Goal: Task Accomplishment & Management: Use online tool/utility

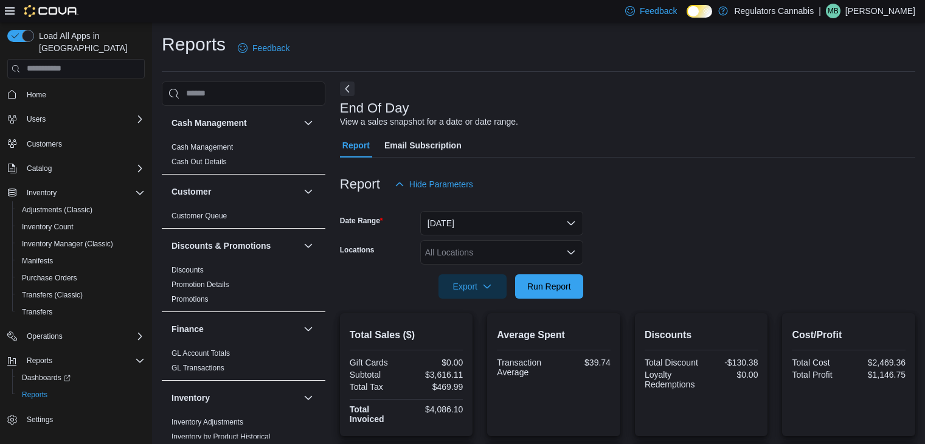
scroll to position [195, 0]
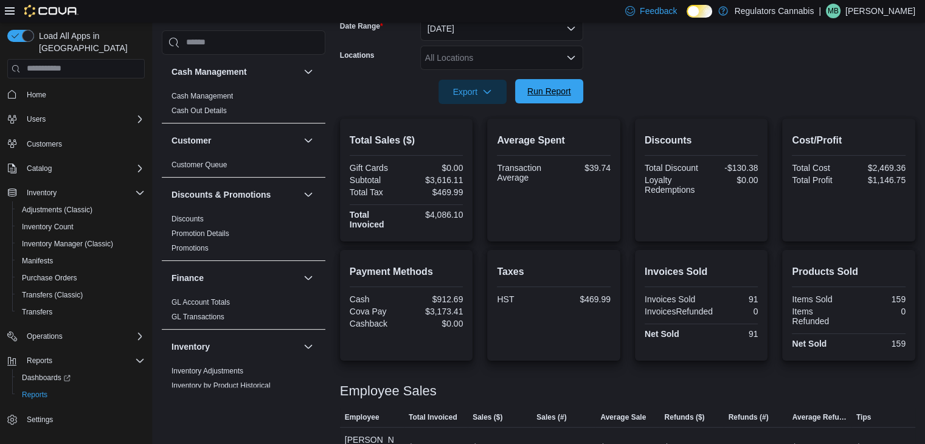
click at [559, 88] on span "Run Report" at bounding box center [549, 91] width 44 height 12
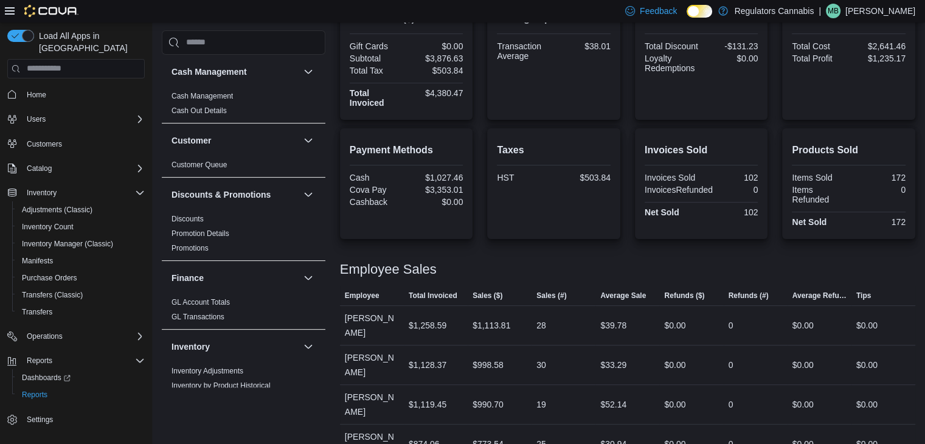
scroll to position [255, 0]
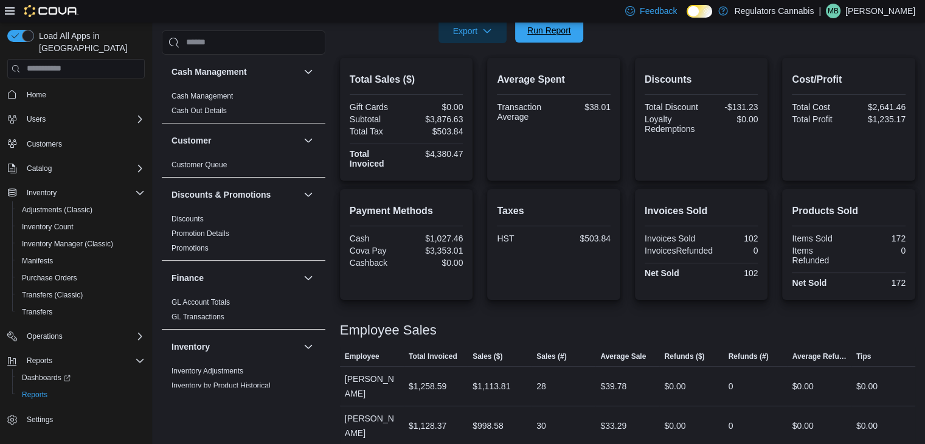
click at [559, 25] on span "Run Report" at bounding box center [549, 30] width 44 height 12
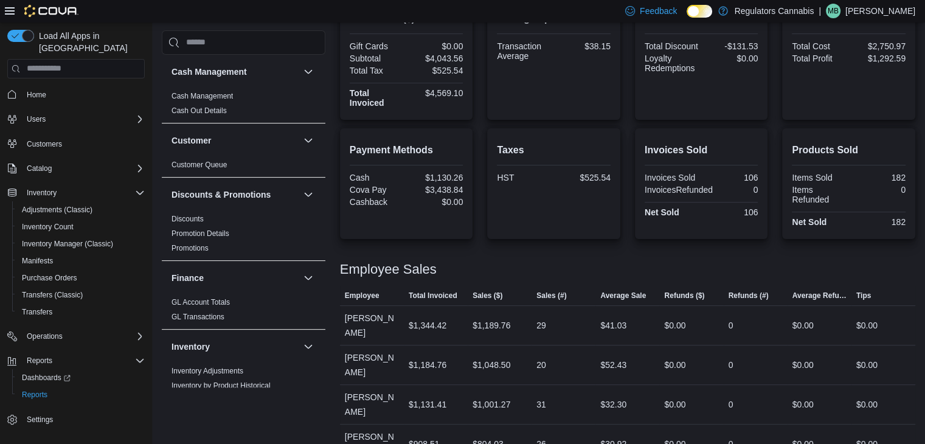
scroll to position [195, 0]
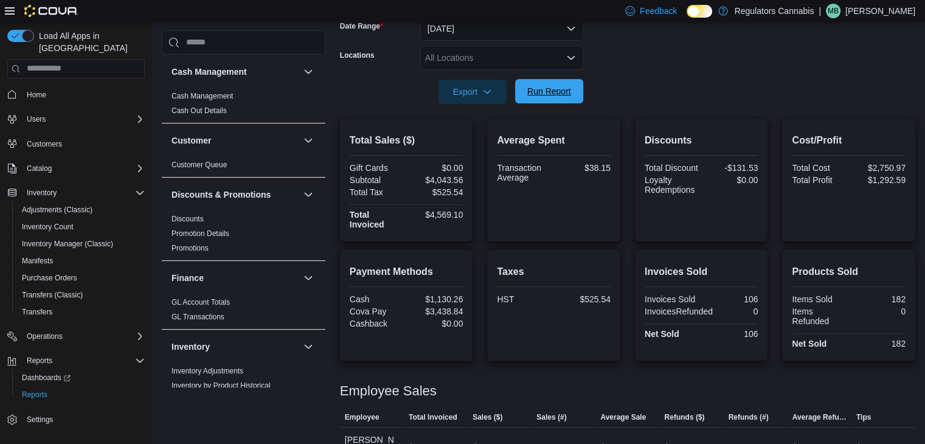
click at [564, 88] on span "Run Report" at bounding box center [549, 91] width 44 height 12
click at [552, 88] on span "Run Report" at bounding box center [549, 91] width 44 height 12
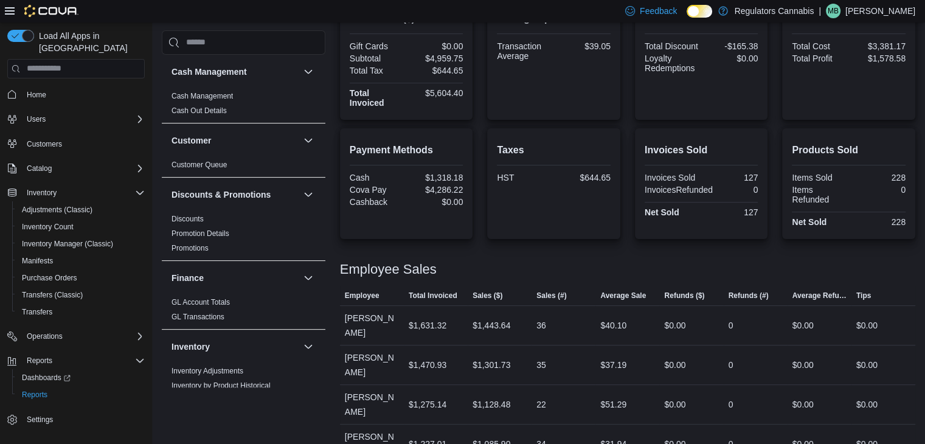
scroll to position [73, 0]
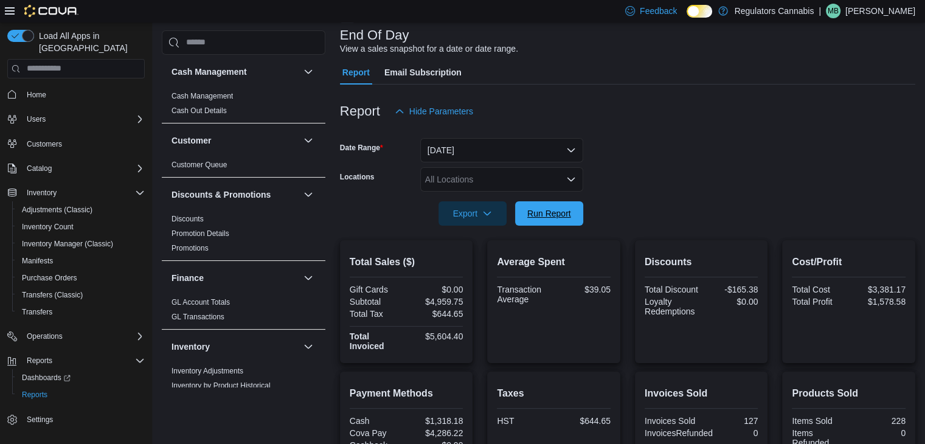
drag, startPoint x: 545, startPoint y: 215, endPoint x: 420, endPoint y: 9, distance: 241.4
click at [545, 215] on span "Run Report" at bounding box center [549, 213] width 44 height 12
click at [565, 210] on span "Run Report" at bounding box center [549, 213] width 44 height 12
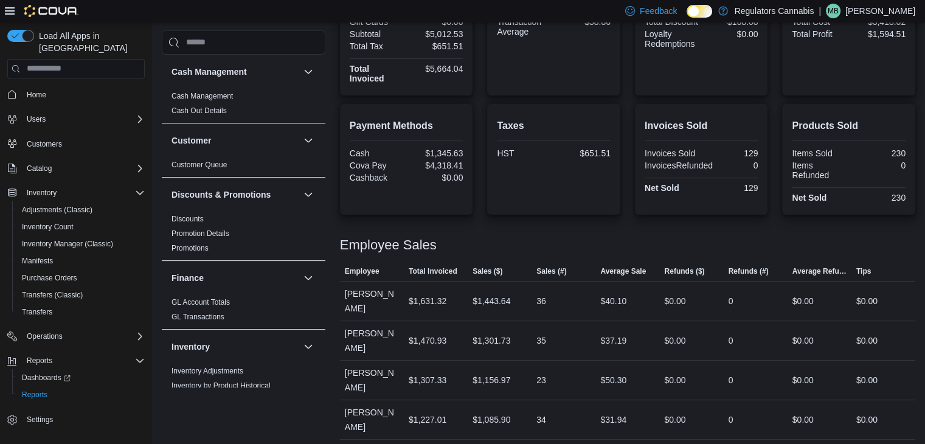
scroll to position [219, 0]
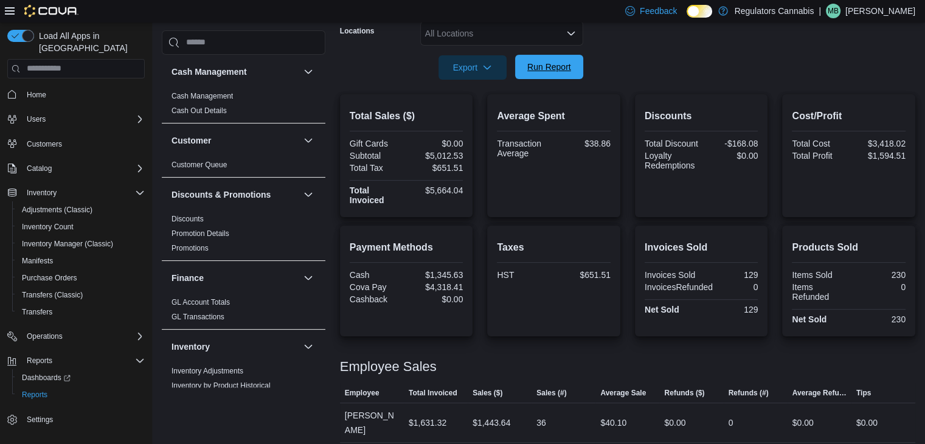
click at [565, 69] on span "Run Report" at bounding box center [549, 67] width 44 height 12
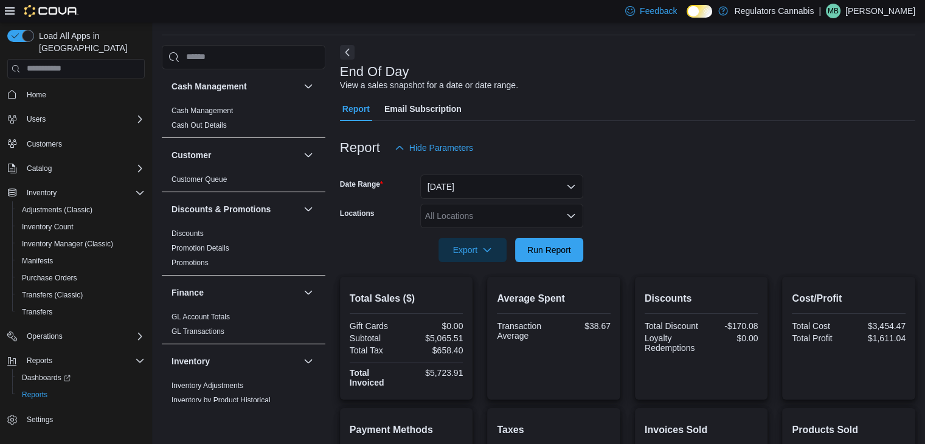
scroll to position [0, 0]
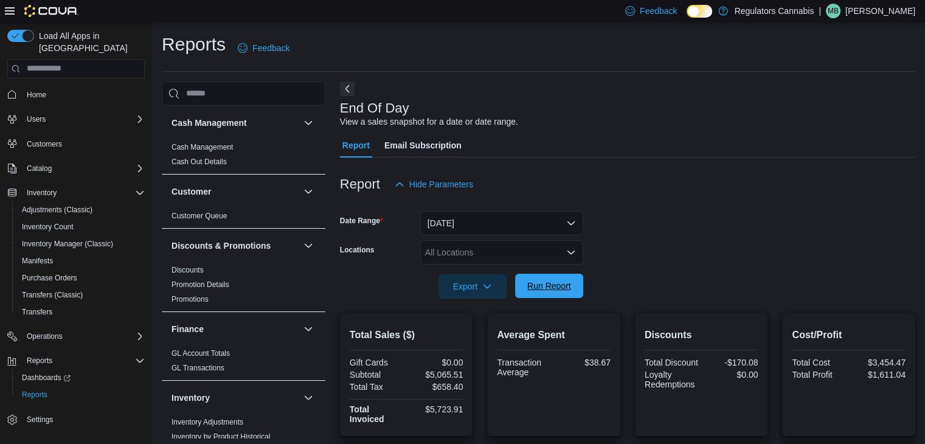
click at [530, 278] on span "Run Report" at bounding box center [549, 286] width 54 height 24
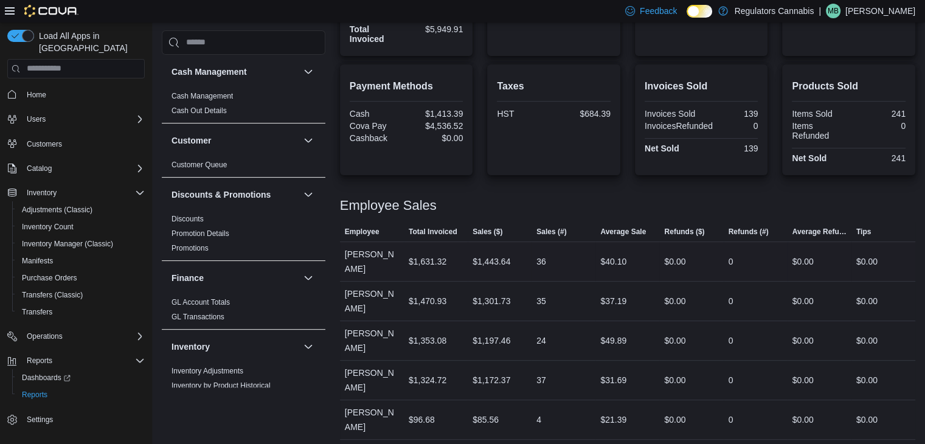
scroll to position [258, 0]
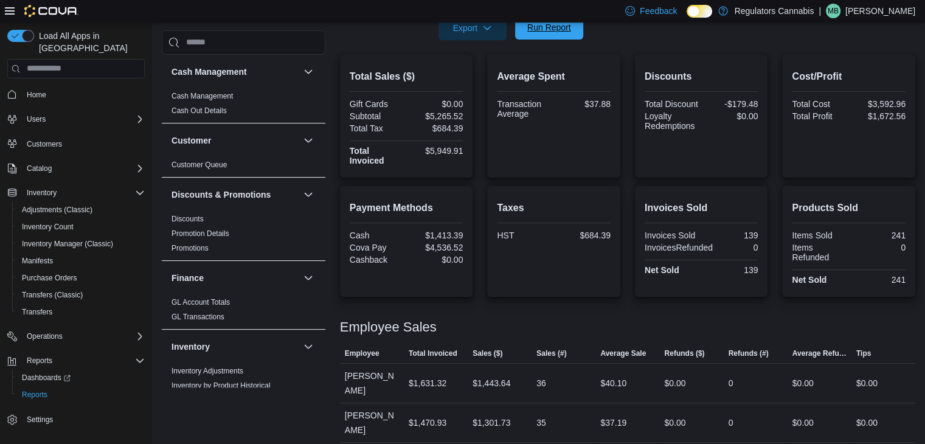
click at [560, 29] on span "Run Report" at bounding box center [549, 27] width 44 height 12
click at [570, 33] on span "Run Report" at bounding box center [549, 27] width 44 height 12
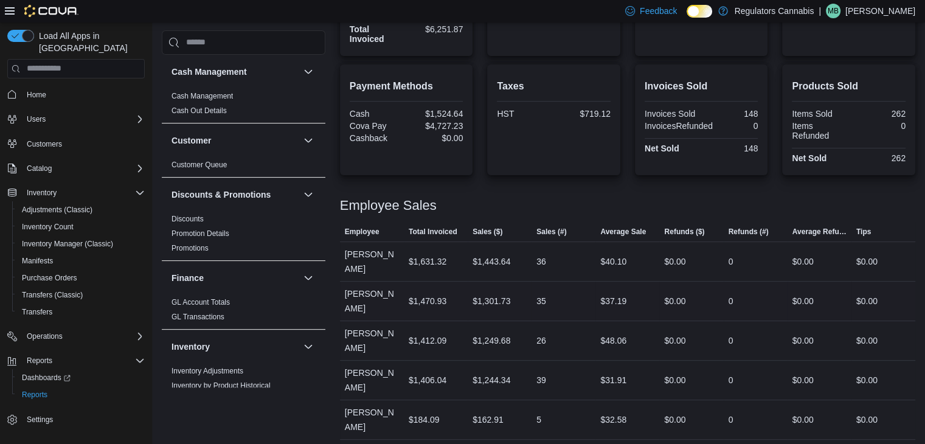
scroll to position [198, 0]
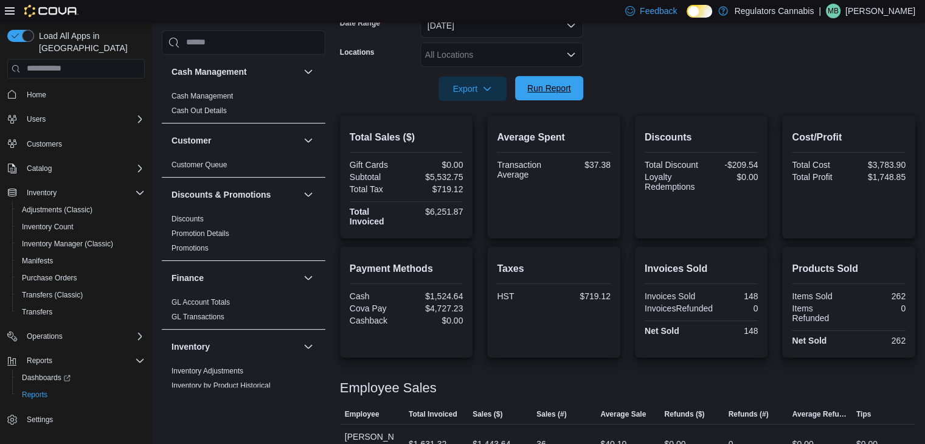
click at [542, 83] on span "Run Report" at bounding box center [549, 88] width 44 height 12
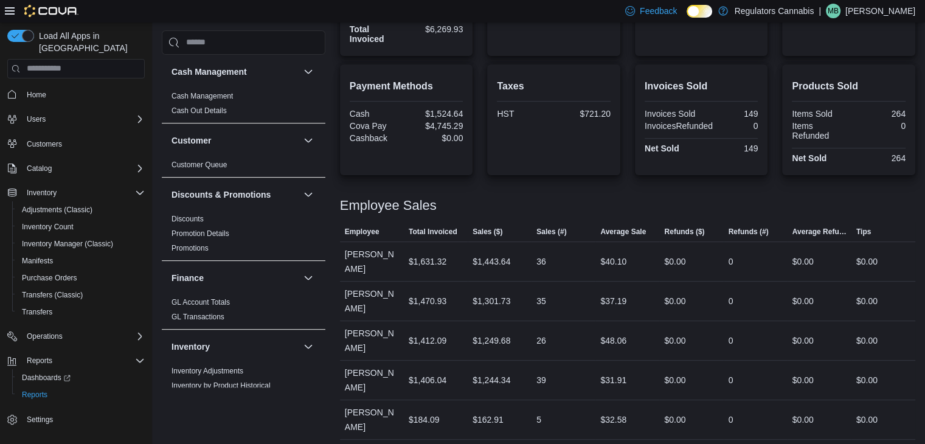
scroll to position [137, 0]
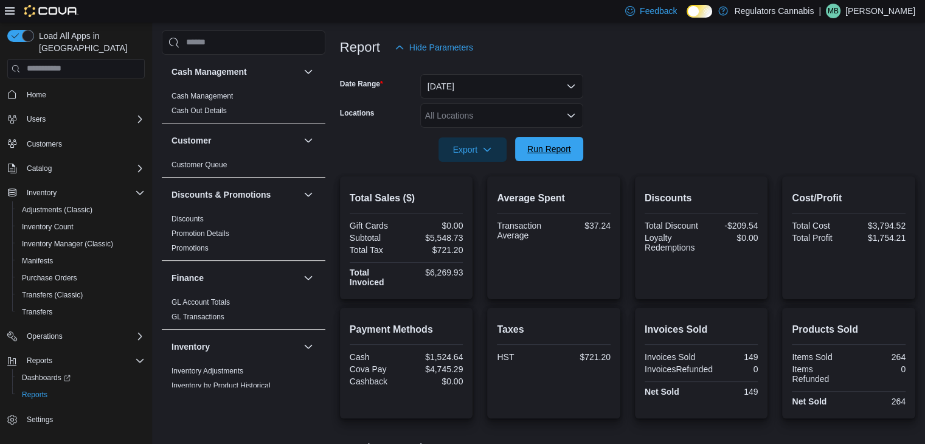
click at [556, 156] on span "Run Report" at bounding box center [549, 149] width 54 height 24
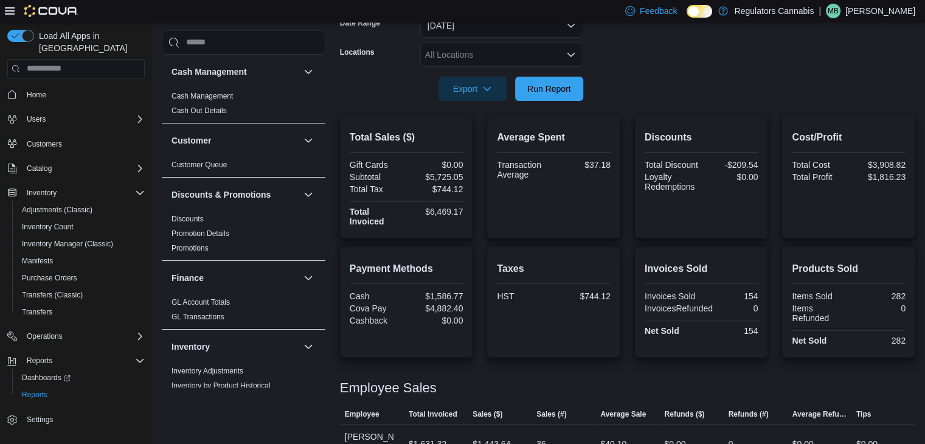
scroll to position [380, 0]
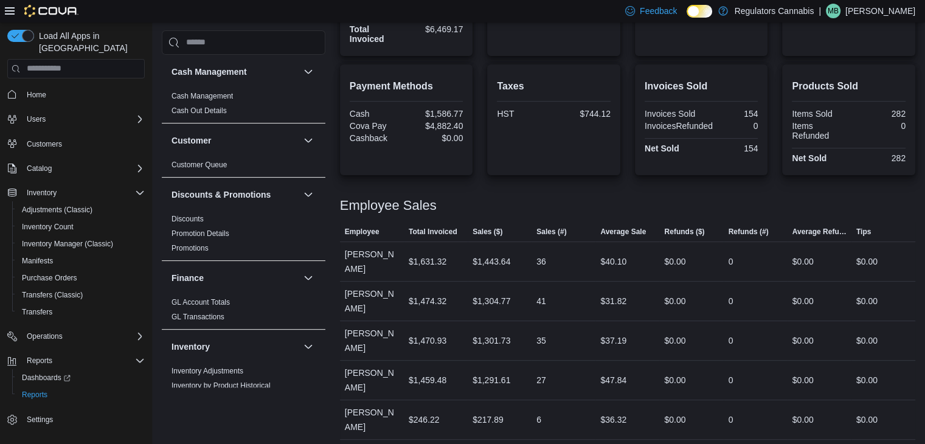
click at [562, 271] on div "36" at bounding box center [563, 261] width 64 height 24
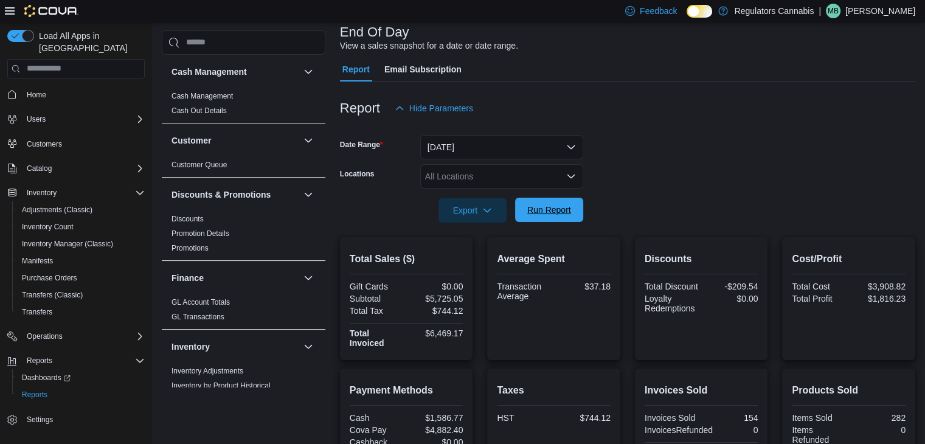
click at [572, 208] on span "Run Report" at bounding box center [549, 210] width 54 height 24
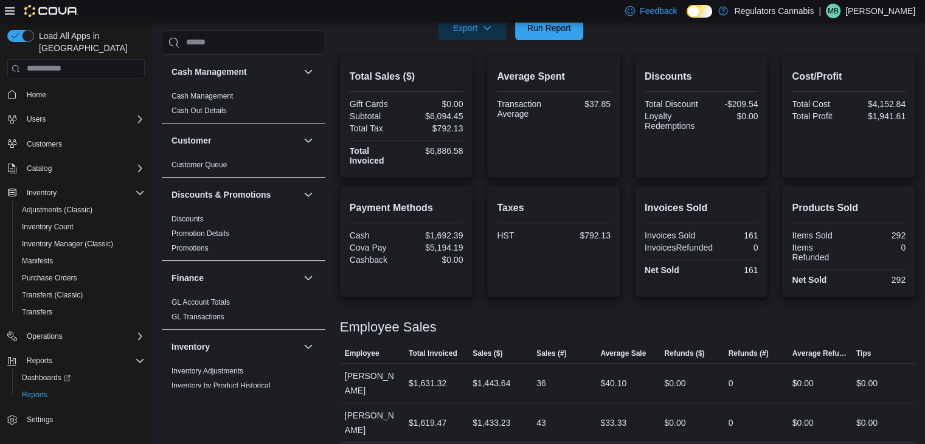
scroll to position [0, 0]
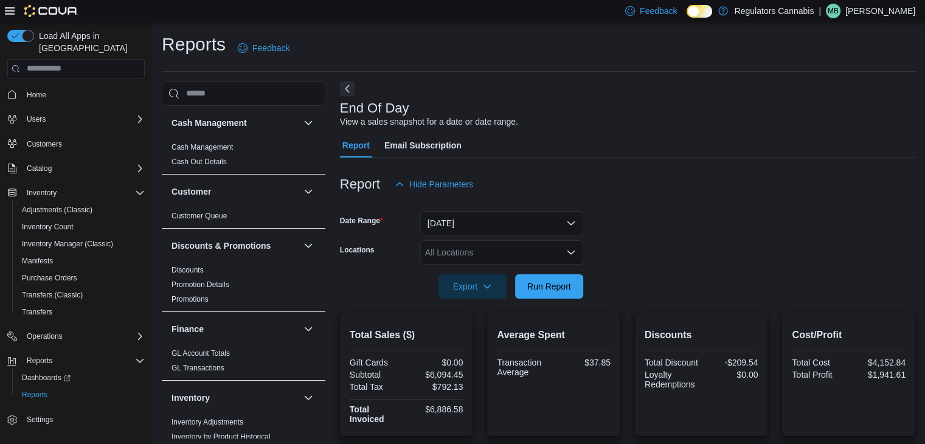
click at [880, 14] on p "[PERSON_NAME]" at bounding box center [880, 11] width 70 height 15
click at [840, 116] on span "Sign Out" at bounding box center [836, 116] width 33 height 12
